Goal: Navigation & Orientation: Find specific page/section

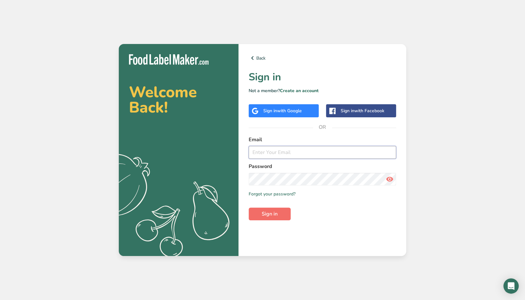
type input "[EMAIL_ADDRESS][DOMAIN_NAME]"
click at [281, 212] on button "Sign in" at bounding box center [270, 213] width 42 height 13
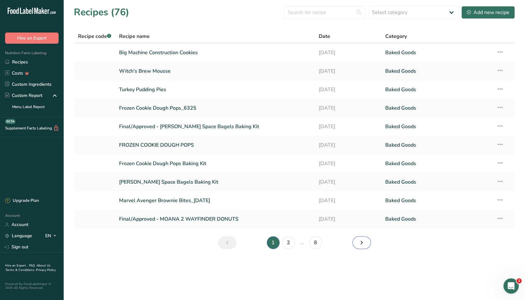
click at [366, 243] on link "Next page" at bounding box center [362, 242] width 18 height 13
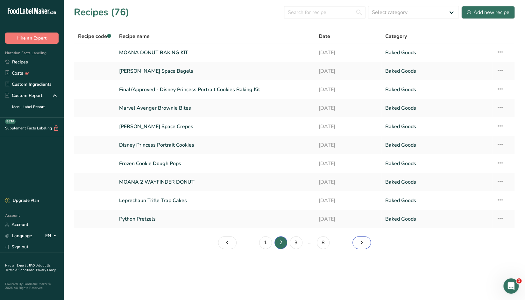
click at [364, 242] on icon "Page 3." at bounding box center [362, 242] width 8 height 11
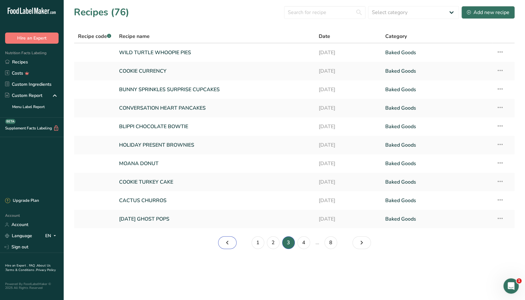
click at [225, 244] on icon "Page 2." at bounding box center [228, 242] width 8 height 11
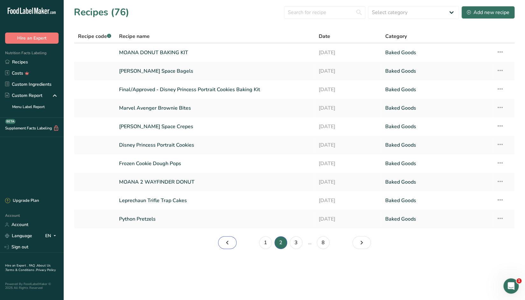
click at [226, 243] on icon "Page 1." at bounding box center [228, 242] width 8 height 11
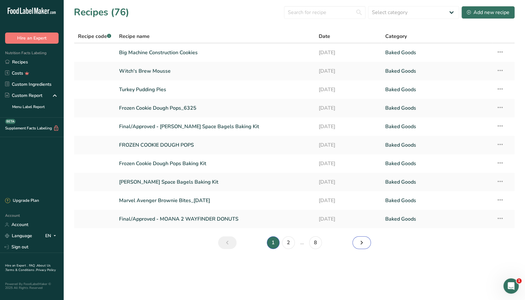
click at [367, 248] on link "Page 2." at bounding box center [362, 242] width 18 height 13
